Goal: Information Seeking & Learning: Learn about a topic

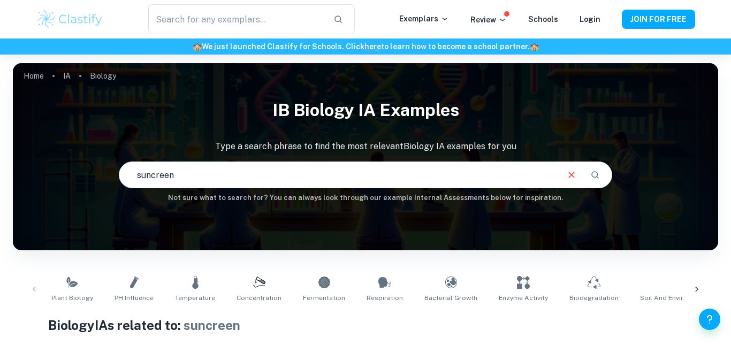
checkbox input "true"
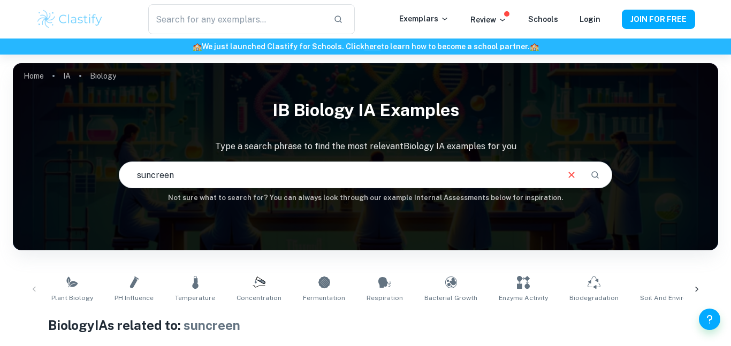
click at [203, 182] on input "suncreen" at bounding box center [338, 175] width 438 height 30
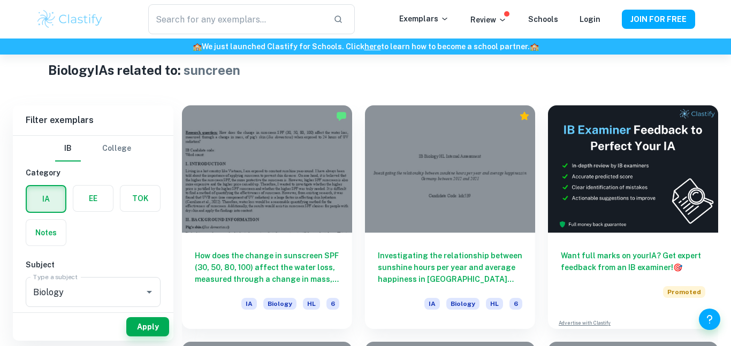
scroll to position [275, 0]
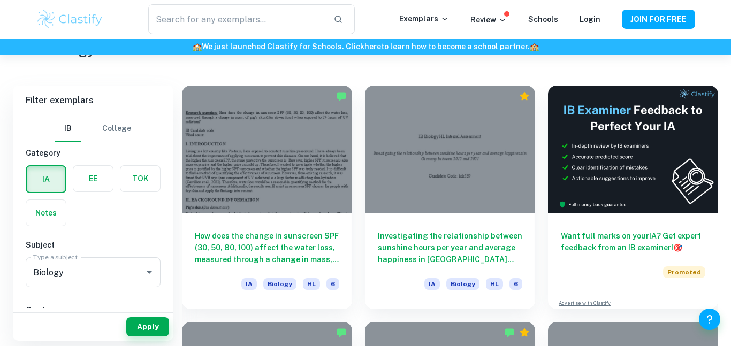
click at [203, 182] on div at bounding box center [267, 149] width 170 height 127
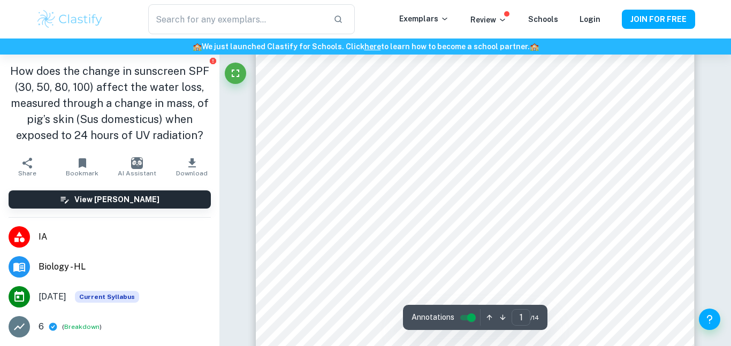
scroll to position [56, 0]
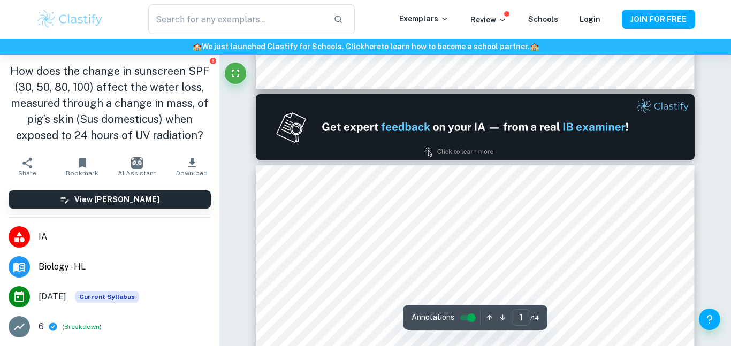
type input "2"
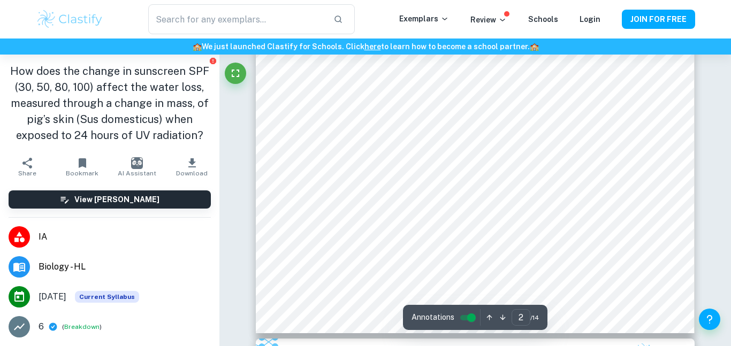
scroll to position [943, 0]
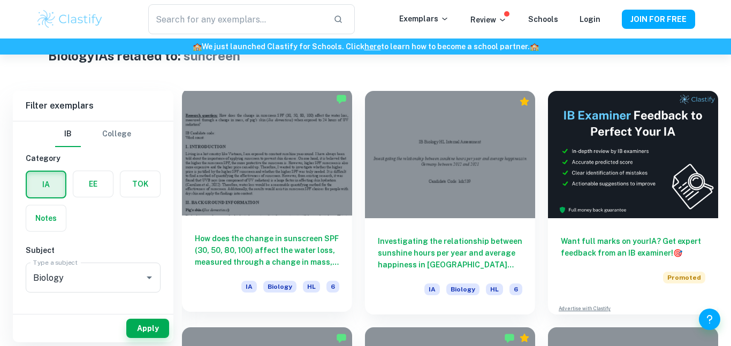
scroll to position [271, 0]
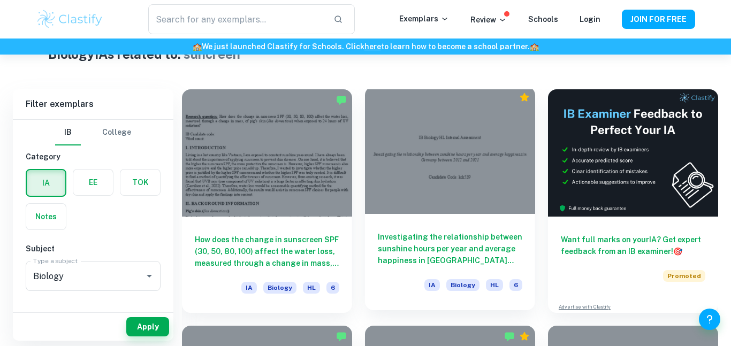
click at [480, 233] on h6 "Investigating the relationship between sunshine hours per year and average happ…" at bounding box center [450, 248] width 144 height 35
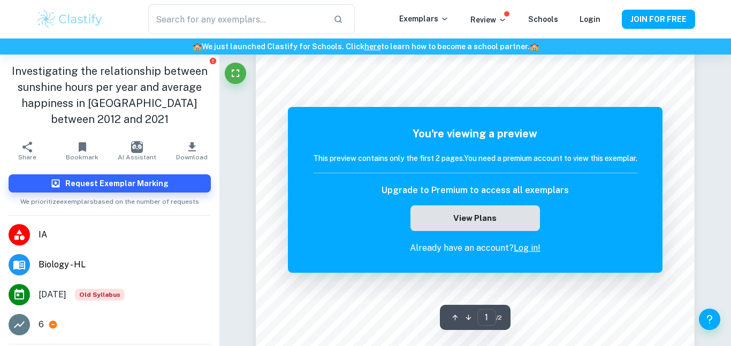
scroll to position [62, 0]
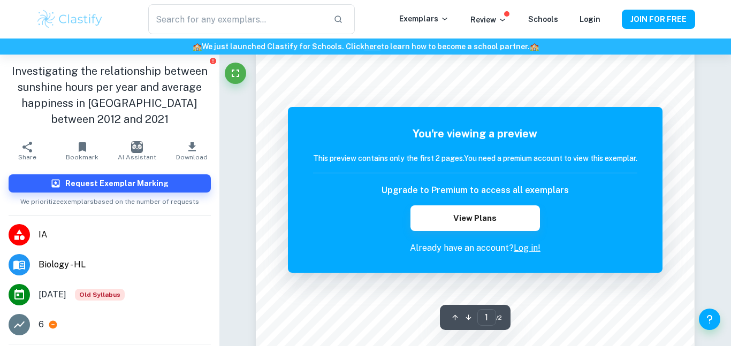
click at [519, 265] on div "You're viewing a preview This preview contains only the first 2 pages. You need…" at bounding box center [475, 190] width 374 height 166
click at [534, 249] on link "Log in!" at bounding box center [526, 248] width 27 height 10
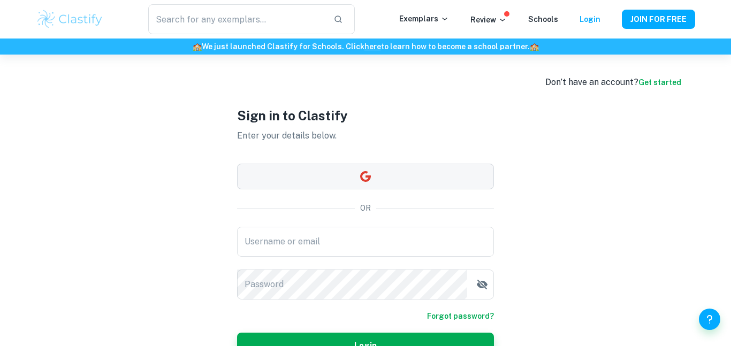
click at [354, 180] on button "button" at bounding box center [365, 177] width 257 height 26
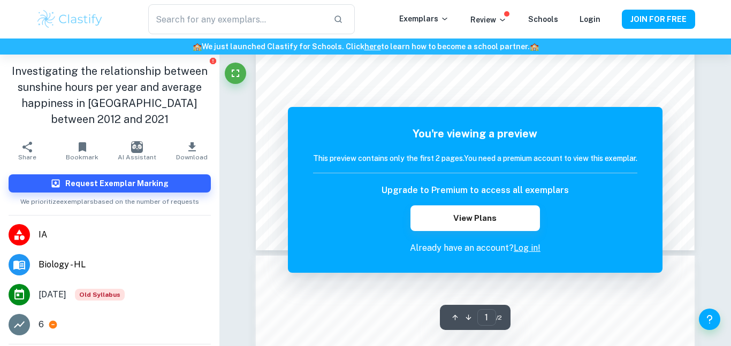
scroll to position [448, 0]
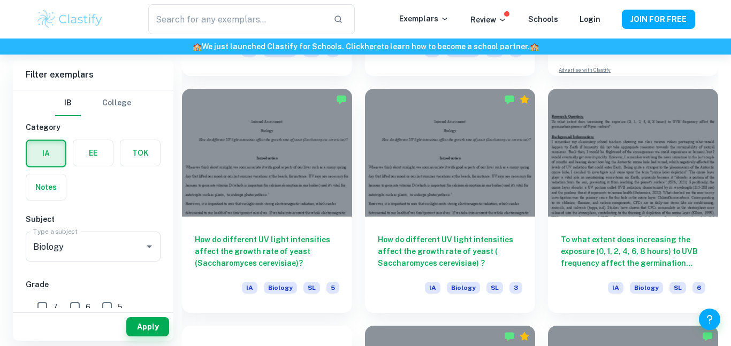
scroll to position [510, 0]
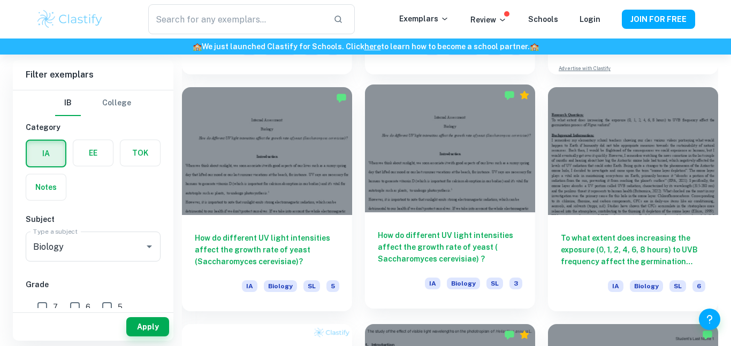
click at [407, 250] on h6 "How do different UV light intensities affect the growth rate of yeast (​Sacchar…" at bounding box center [450, 246] width 144 height 35
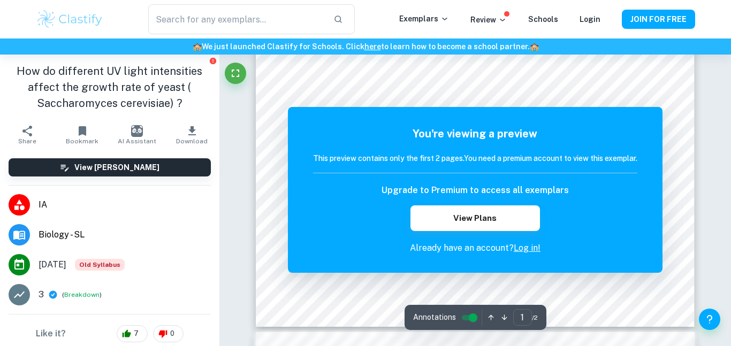
scroll to position [304, 0]
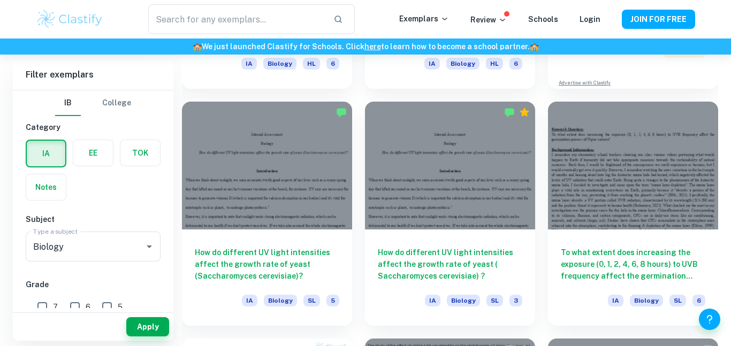
scroll to position [498, 0]
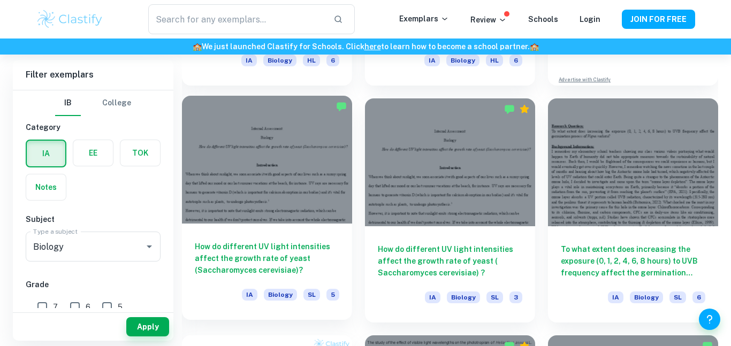
click at [271, 154] on div at bounding box center [267, 159] width 170 height 127
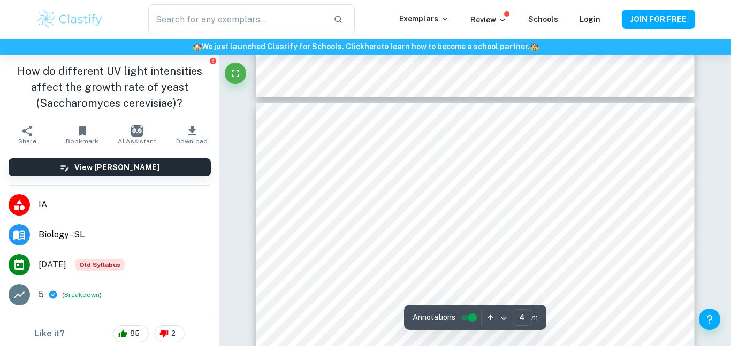
scroll to position [1820, 0]
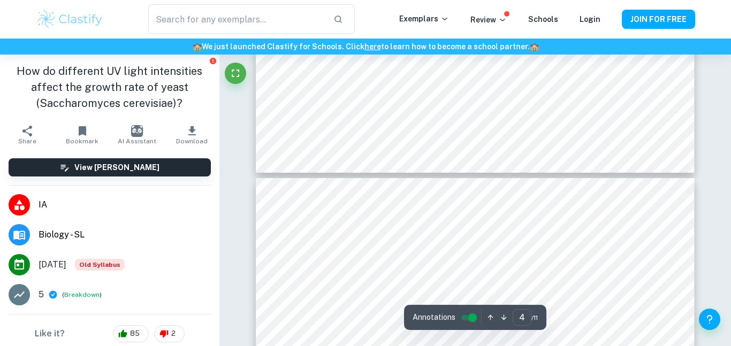
type input "5"
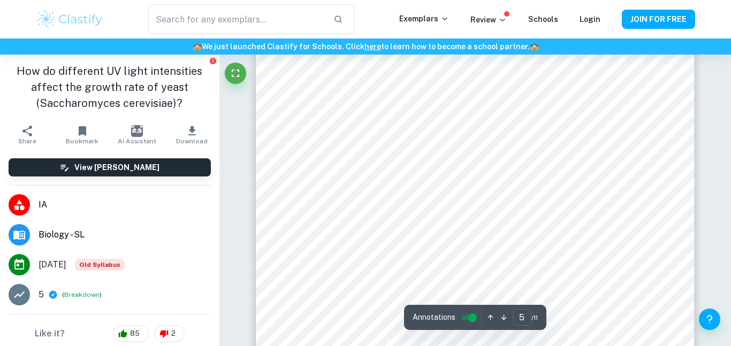
scroll to position [2633, 0]
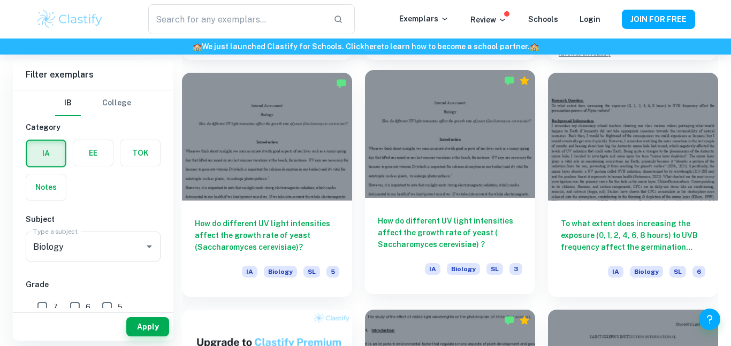
scroll to position [525, 0]
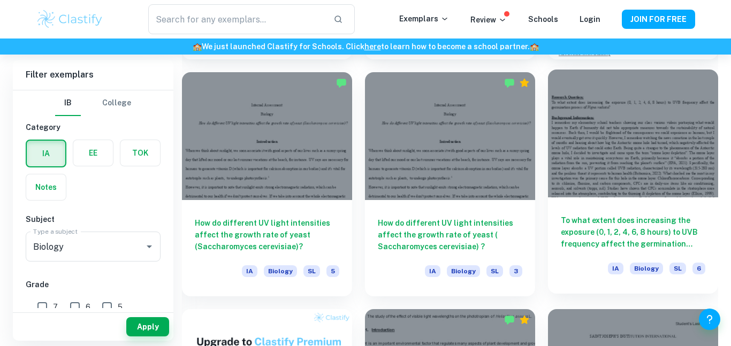
click at [631, 221] on h6 "To what extent does increasing the exposure (0, 1, 2, 4, 6, 8 hours) to UVB fre…" at bounding box center [633, 231] width 144 height 35
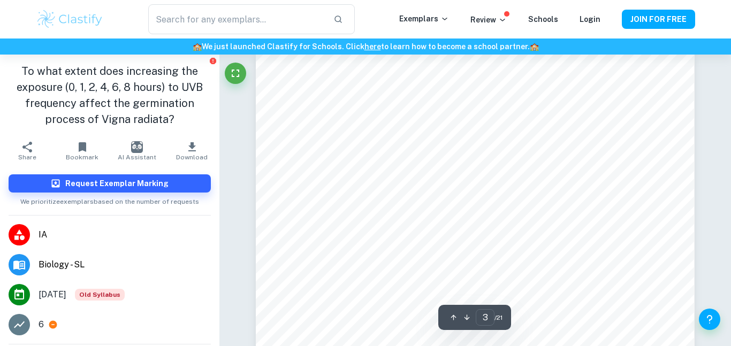
scroll to position [1306, 0]
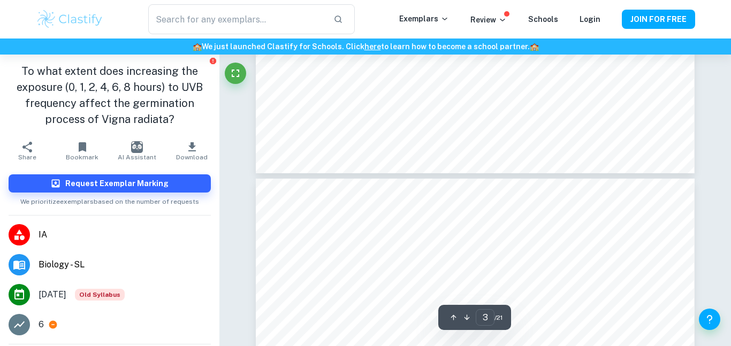
type input "4"
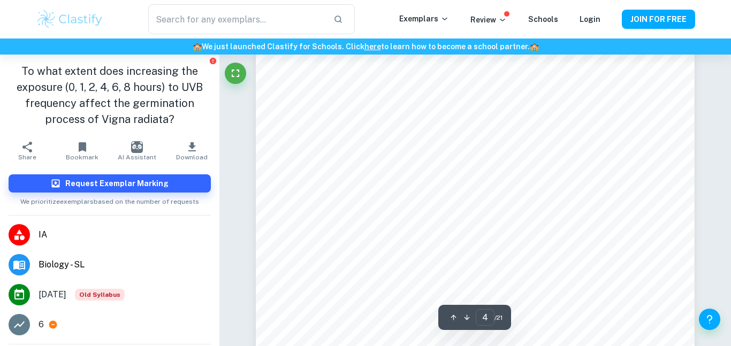
scroll to position [2017, 0]
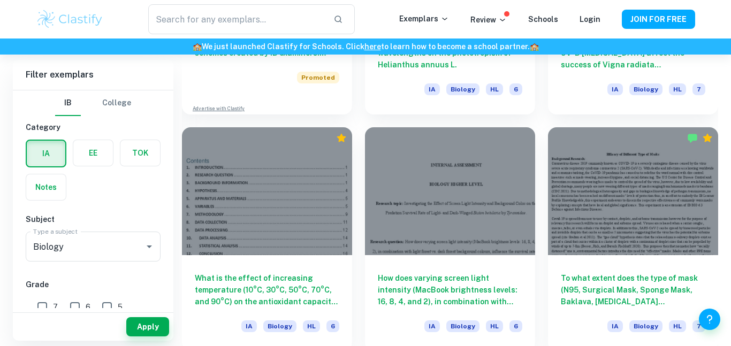
scroll to position [949, 0]
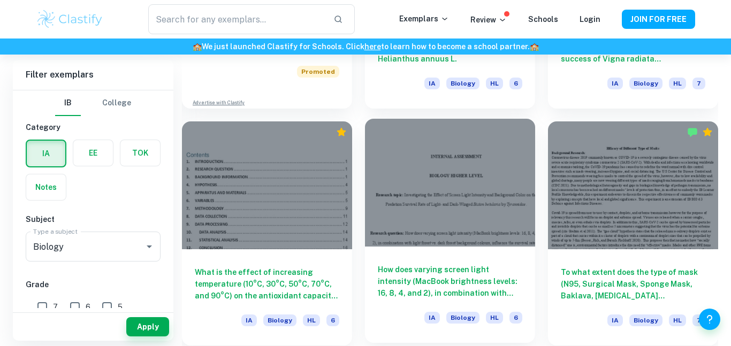
click at [440, 274] on h6 "How does varying screen light intensity (MacBook brightness levels: 16, 8, 4, a…" at bounding box center [450, 281] width 144 height 35
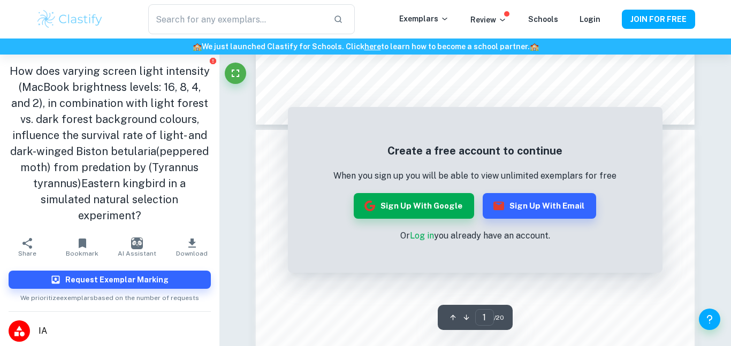
scroll to position [506, 0]
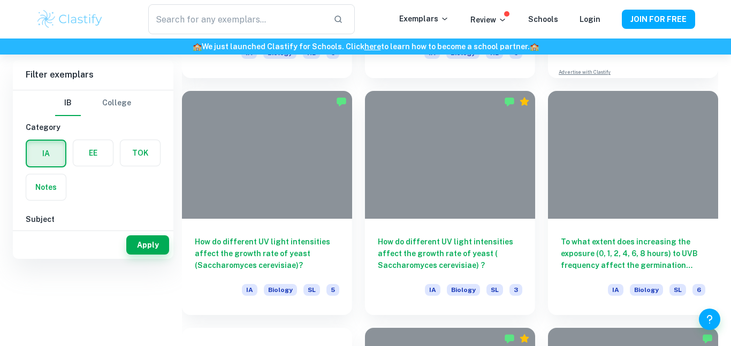
scroll to position [224, 0]
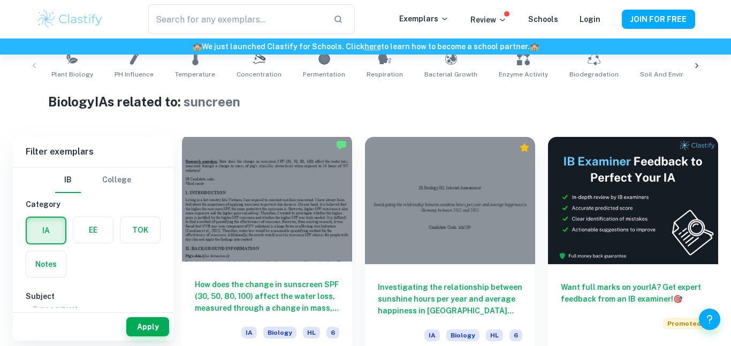
click at [328, 244] on div at bounding box center [267, 197] width 170 height 127
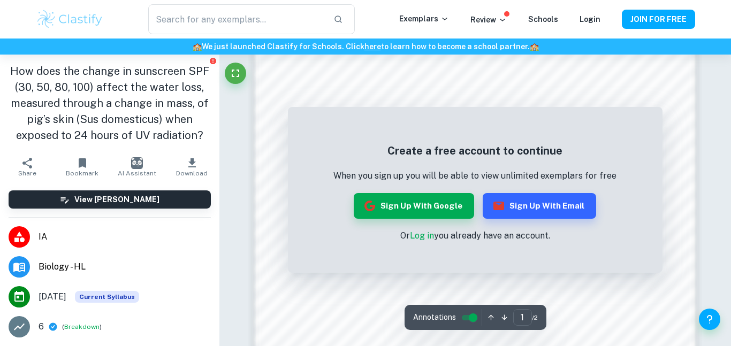
scroll to position [627, 0]
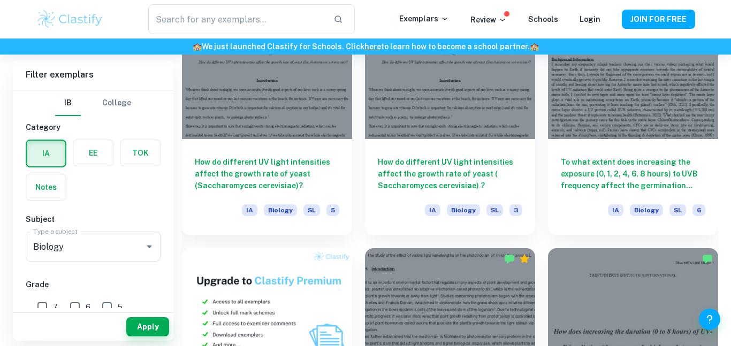
scroll to position [588, 0]
